Goal: Information Seeking & Learning: Find specific fact

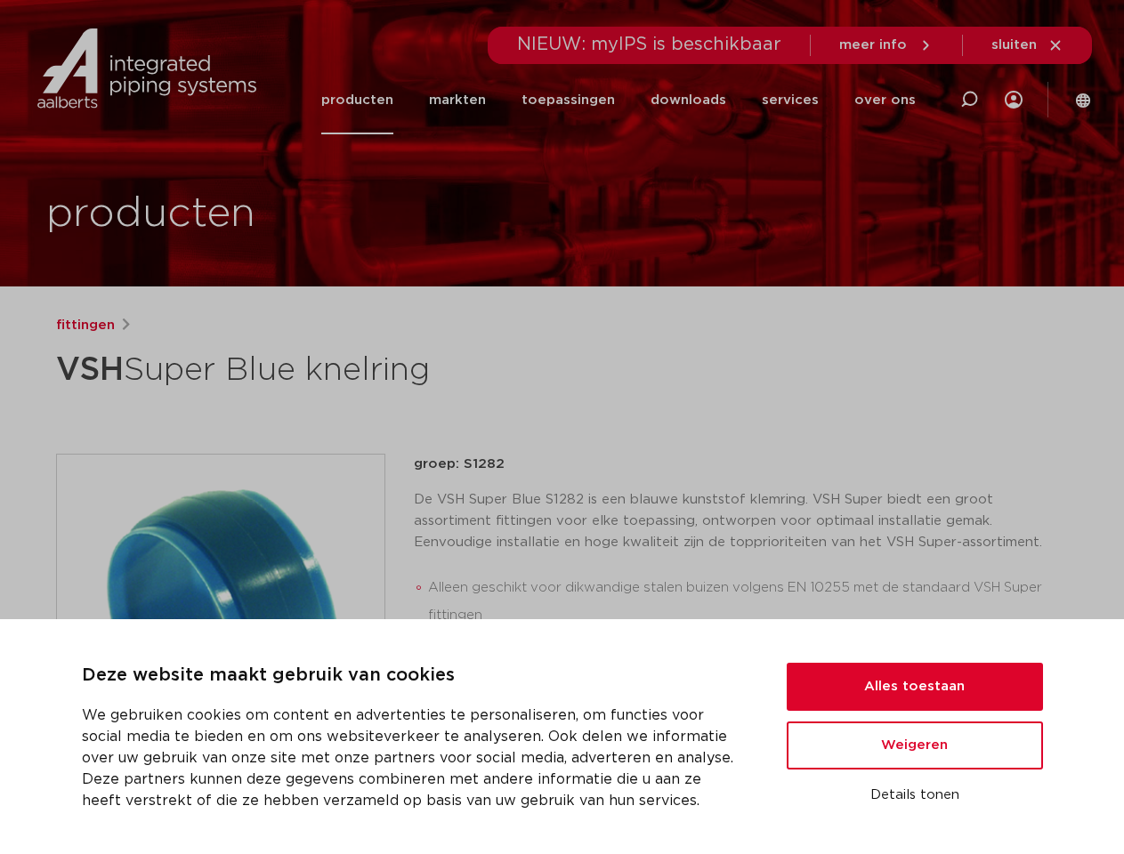
click at [561, 427] on div "fittingen VSH Super Blue knelring groep: S1282 Alleen geschikt voor dikwandige …" at bounding box center [562, 684] width 1041 height 738
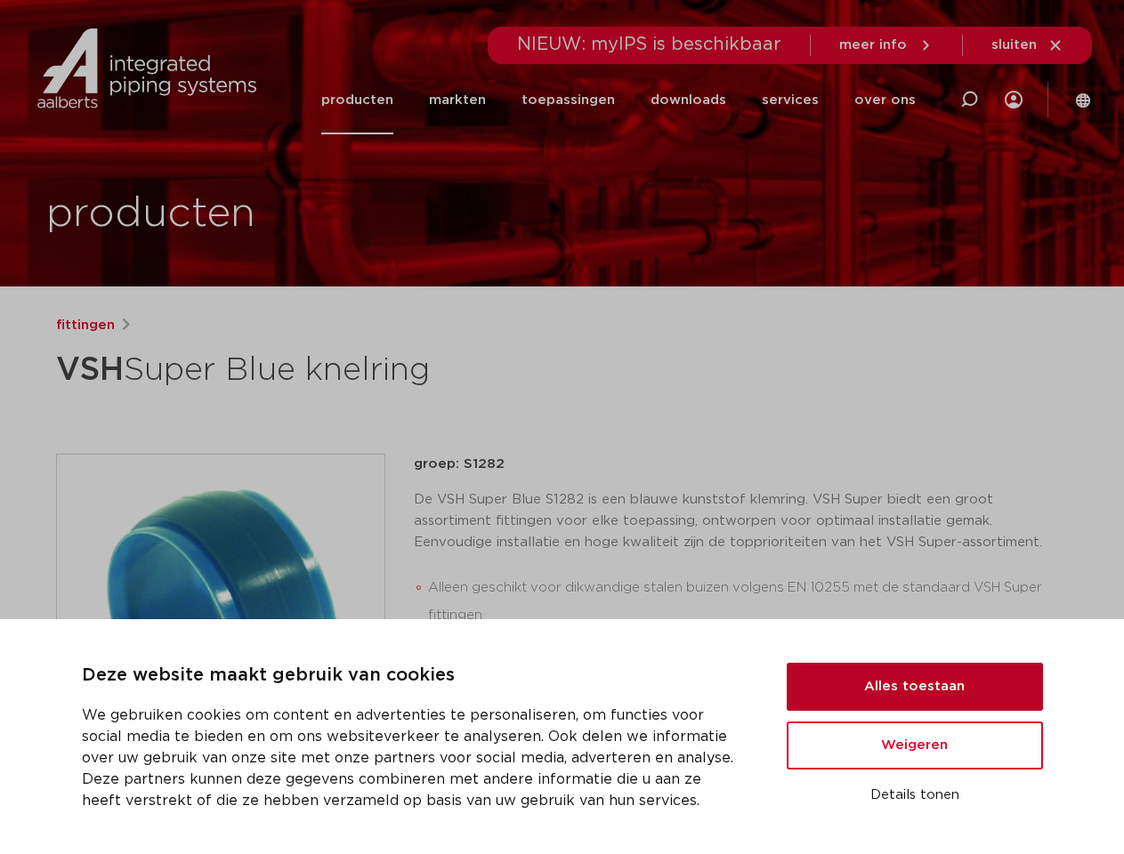
click at [915, 687] on button "Alles toestaan" at bounding box center [915, 687] width 256 height 48
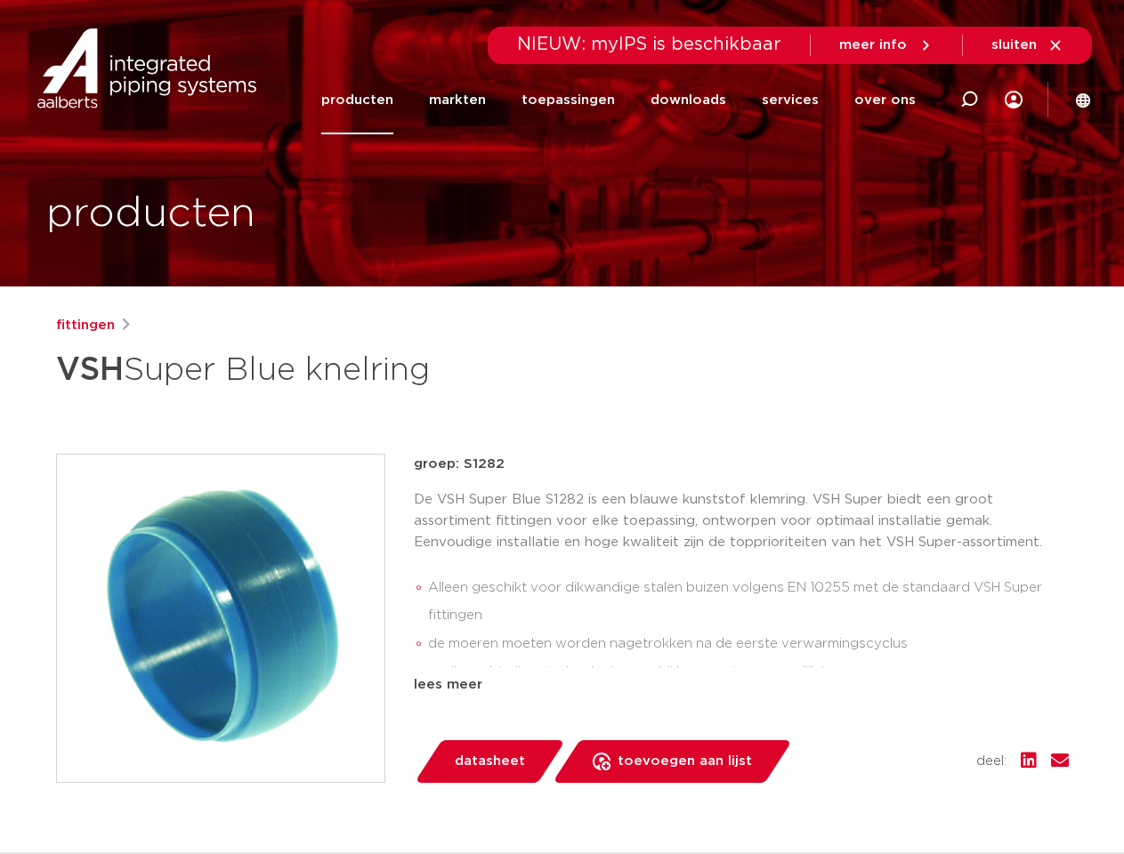
click at [915, 746] on div "datasheet toevoegen aan lijst opslaan in my IPS verwijder uit lijst deel:" at bounding box center [748, 761] width 641 height 43
click at [915, 795] on div "fittingen VSH Super Blue knelring groep: S1282 Alleen geschikt voor dikwandige …" at bounding box center [562, 684] width 1041 height 738
click at [627, 100] on li "toepassingen" at bounding box center [568, 100] width 129 height 69
click at [969, 100] on icon at bounding box center [968, 99] width 21 height 21
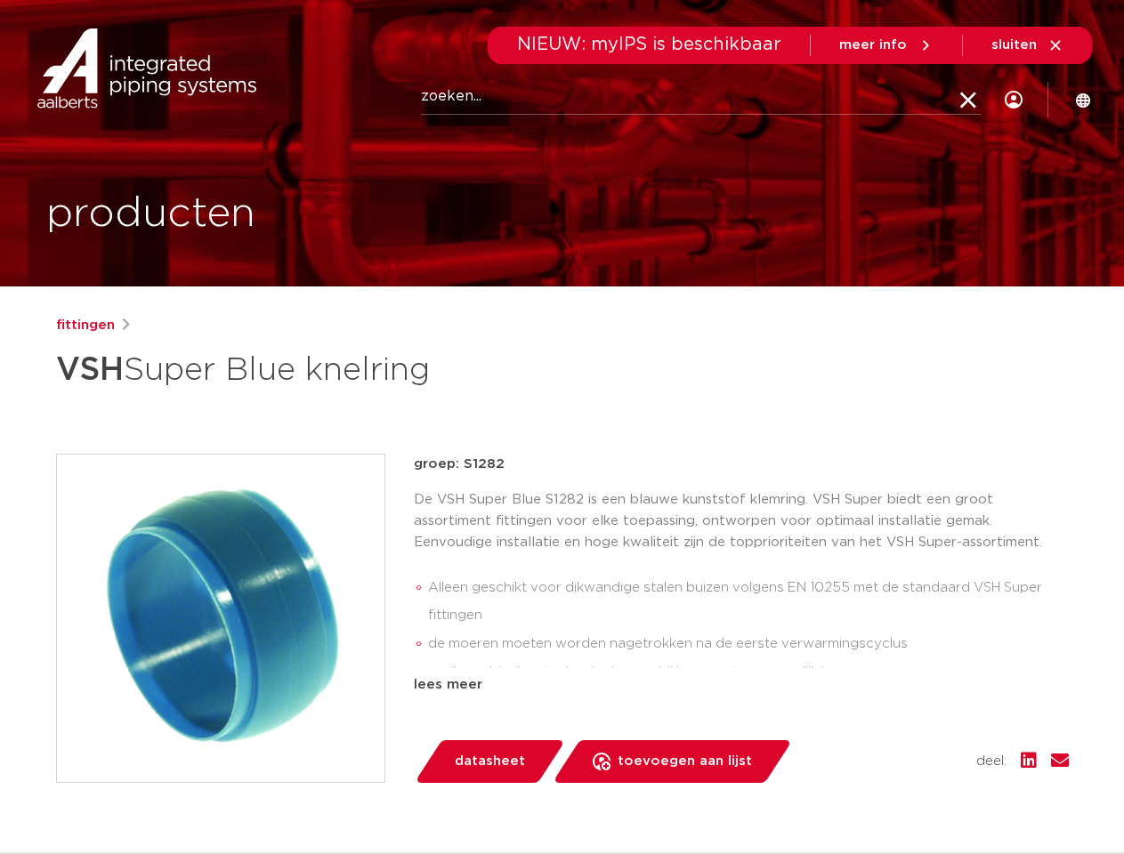
click at [1028, 45] on span "sluiten" at bounding box center [1013, 44] width 45 height 13
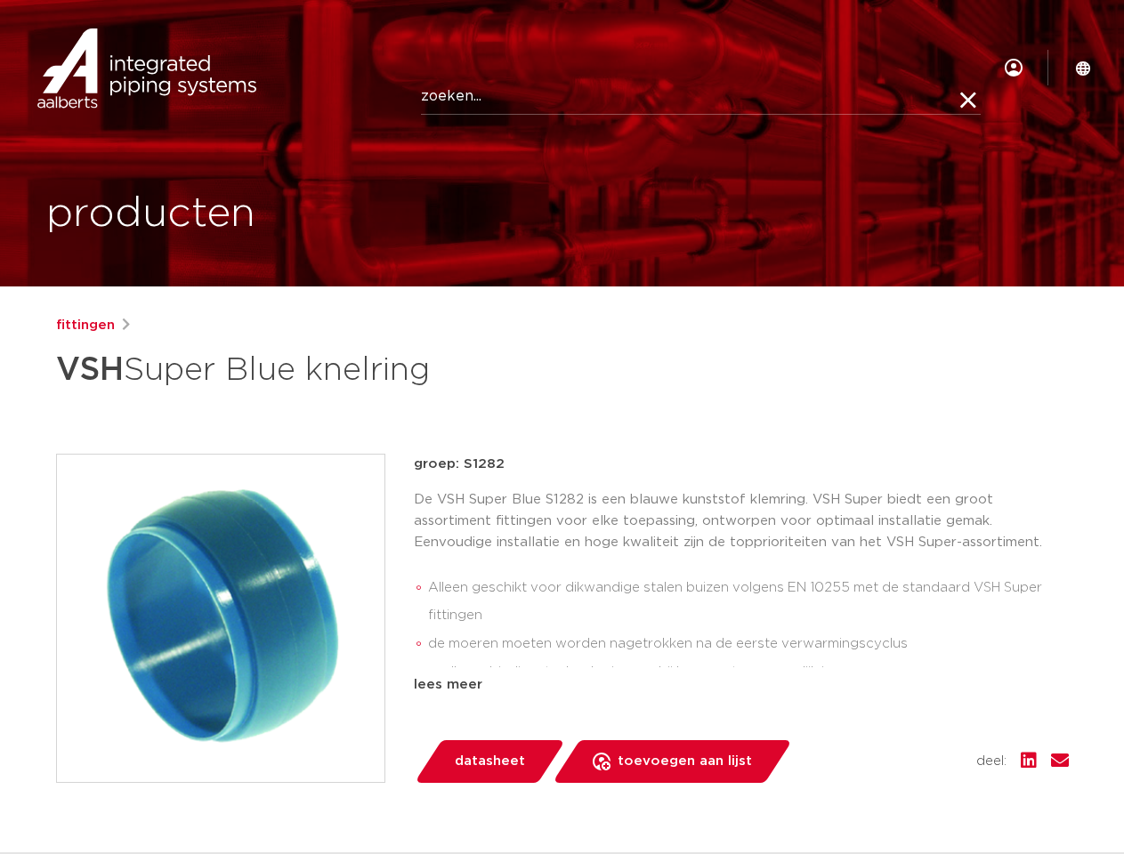
click at [221, 617] on img at bounding box center [220, 618] width 327 height 327
